Goal: Transaction & Acquisition: Obtain resource

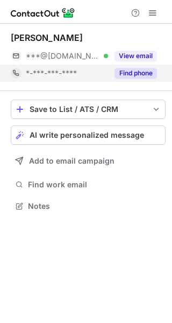
scroll to position [199, 172]
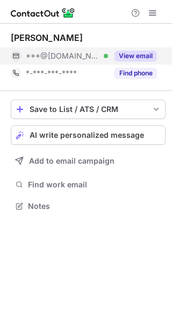
click at [131, 59] on button "View email" at bounding box center [136, 56] width 42 height 11
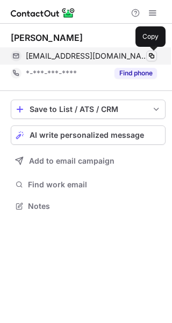
click at [147, 56] on button at bounding box center [151, 56] width 11 height 11
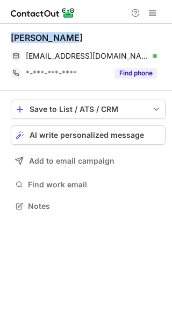
drag, startPoint x: 9, startPoint y: 42, endPoint x: 59, endPoint y: 39, distance: 49.6
click at [59, 39] on div "Ariel Soffer asoffermd@aol.com Verified Copied! *-***-***-**** Find phone Save …" at bounding box center [86, 123] width 172 height 199
copy div "Ariel Soffer"
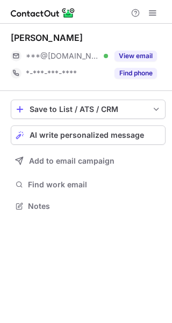
scroll to position [199, 172]
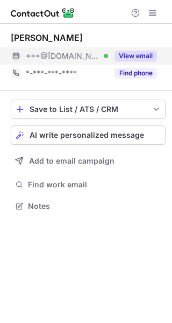
click at [144, 58] on button "View email" at bounding box center [136, 56] width 42 height 11
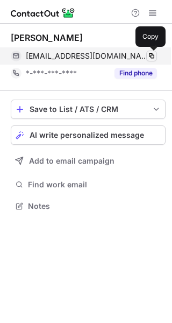
click at [148, 53] on span at bounding box center [151, 56] width 9 height 9
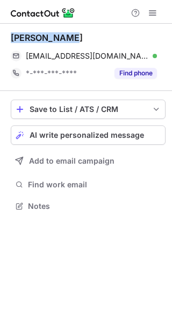
drag, startPoint x: 6, startPoint y: 40, endPoint x: 86, endPoint y: 40, distance: 80.2
click at [86, 40] on div "Ashok Prasad ashokjprasad1@gmail.com Verified Copied! *-***-***-**** Find phone…" at bounding box center [86, 123] width 172 height 199
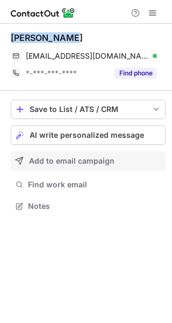
copy div "Ashok Prasad"
